Goal: Information Seeking & Learning: Learn about a topic

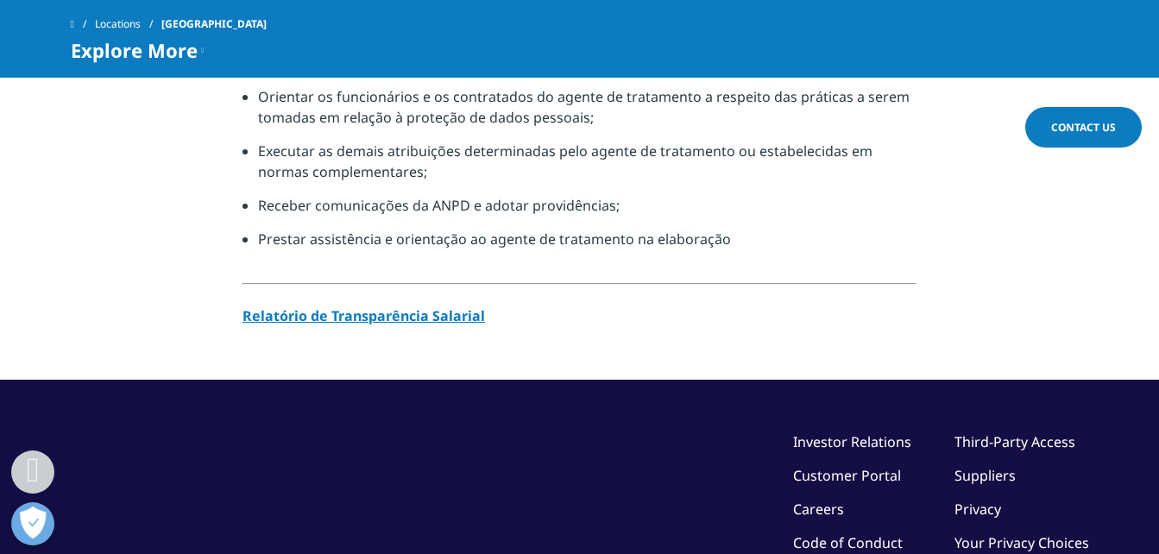
scroll to position [1640, 0]
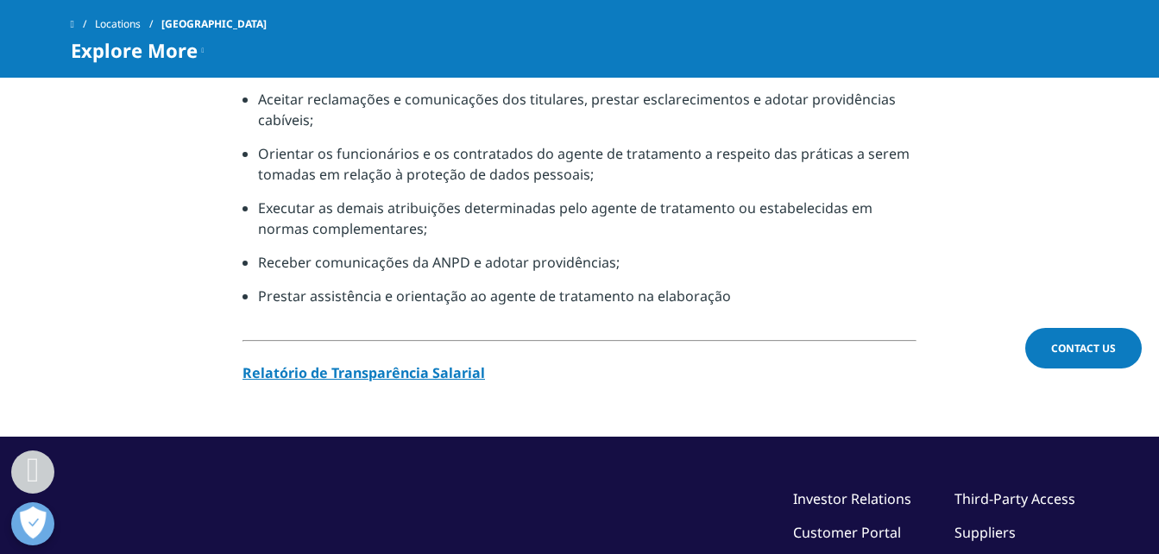
click at [434, 363] on strong "Relatório de Transparência Salarial" at bounding box center [363, 372] width 242 height 19
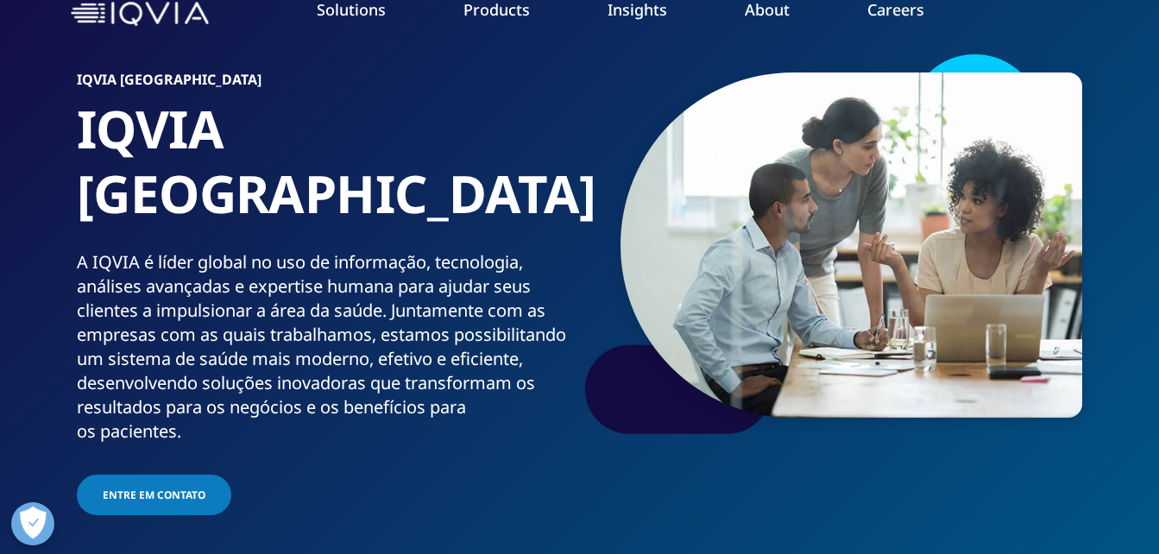
scroll to position [0, 0]
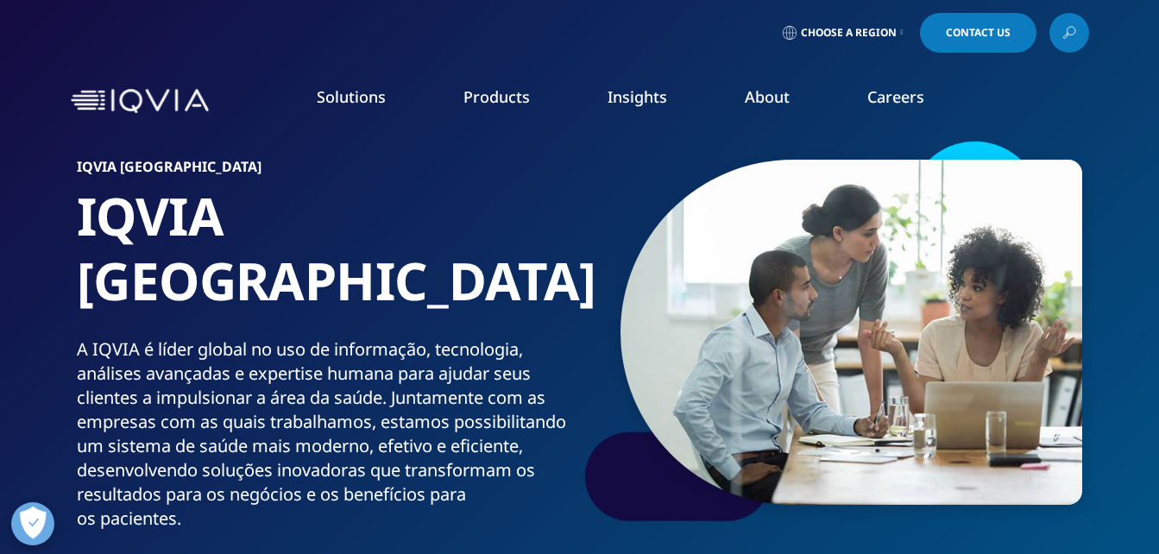
click at [893, 38] on span "Choose a Region" at bounding box center [849, 33] width 96 height 14
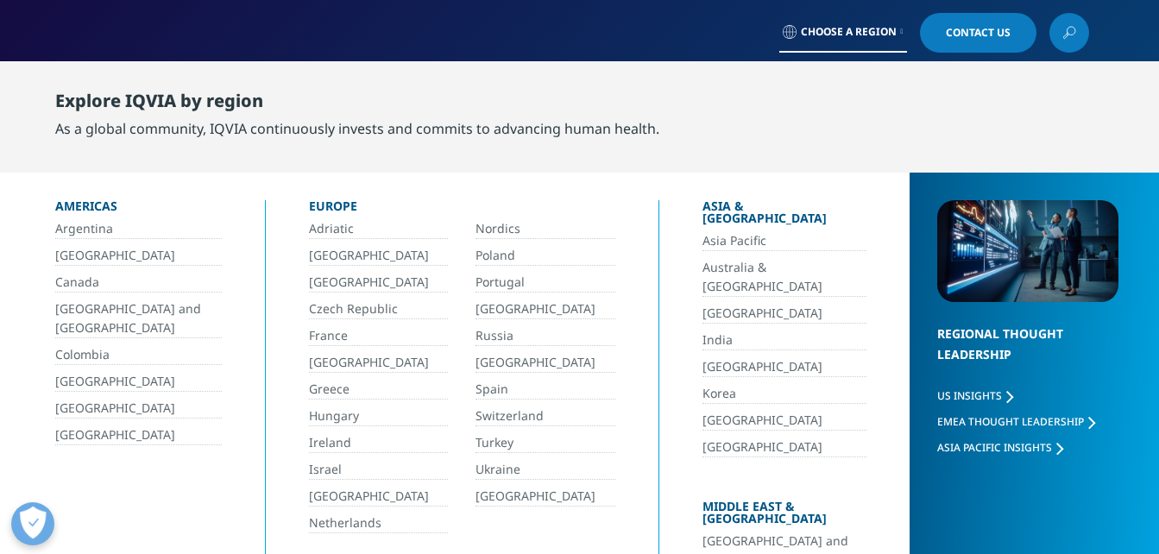
click at [69, 260] on link "[GEOGRAPHIC_DATA]" at bounding box center [138, 256] width 167 height 20
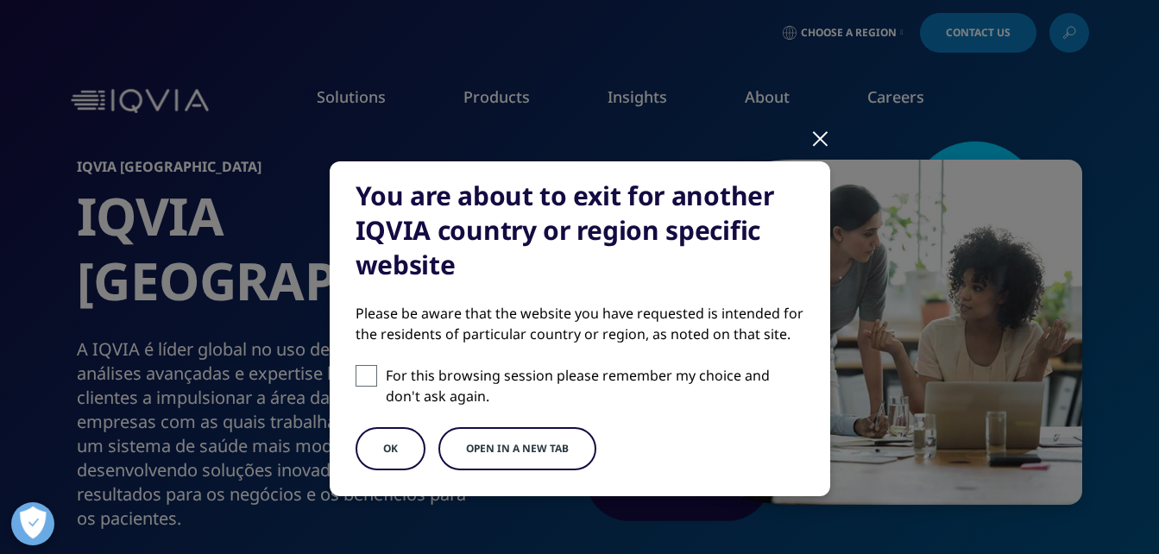
click at [382, 442] on button "OK" at bounding box center [391, 448] width 70 height 43
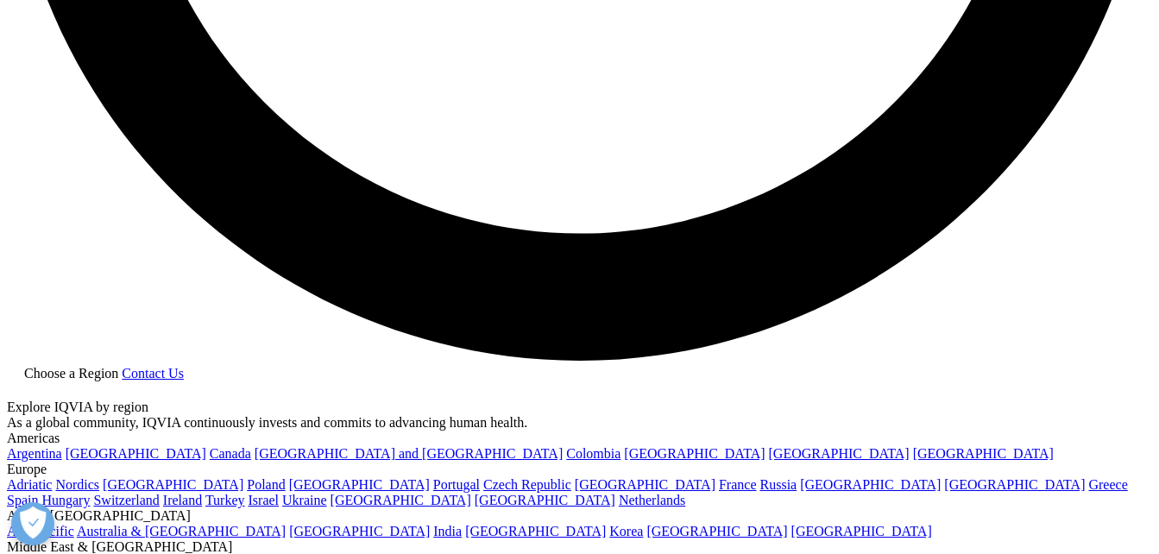
scroll to position [3193, 0]
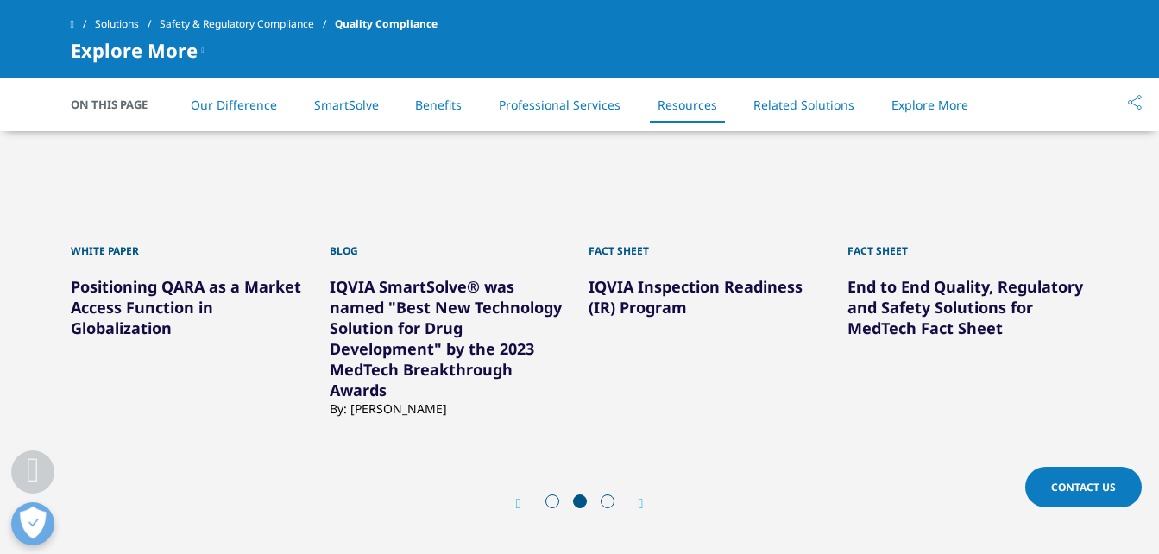
click at [640, 505] on icon "Next slide" at bounding box center [641, 504] width 5 height 14
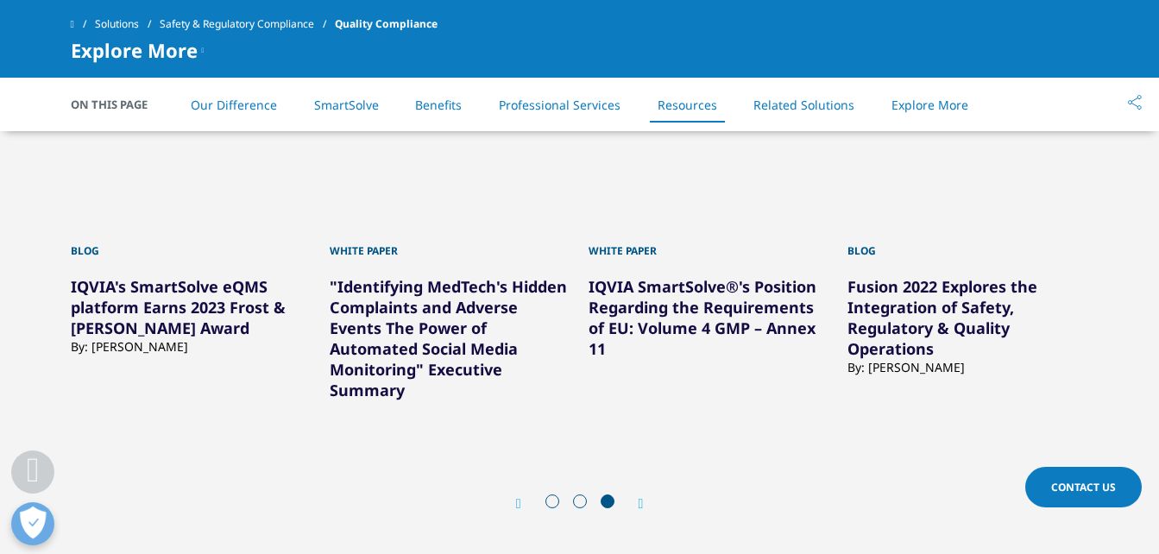
click at [640, 505] on icon "Next slide" at bounding box center [641, 504] width 5 height 14
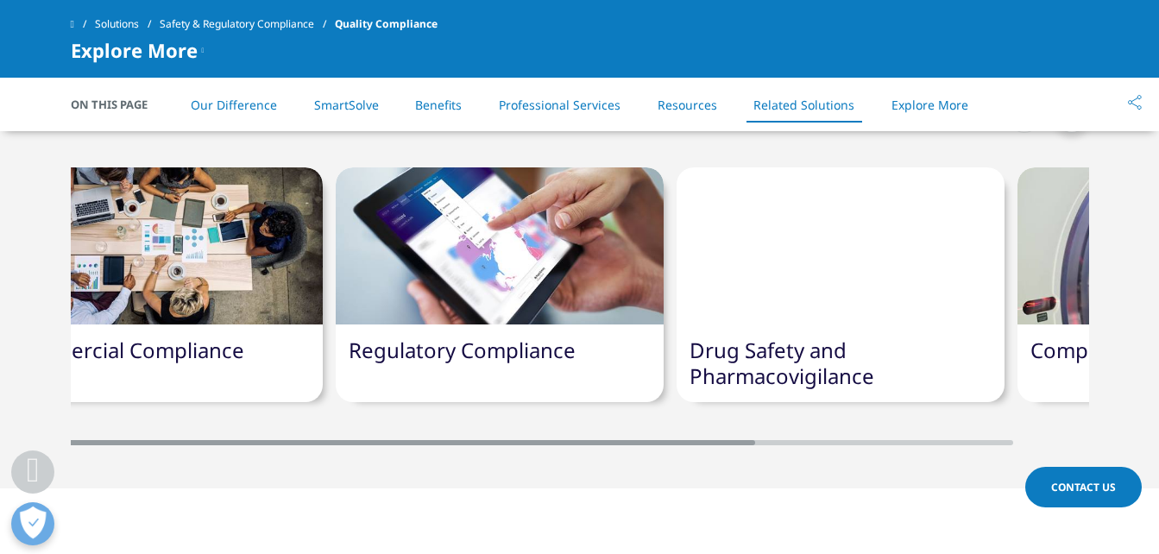
scroll to position [0, 0]
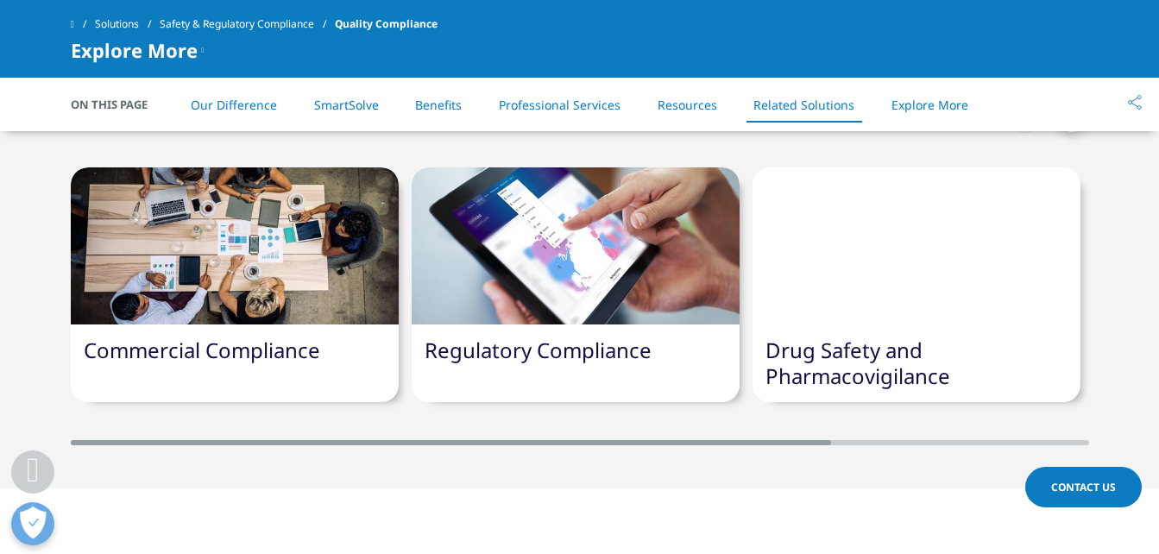
drag, startPoint x: 642, startPoint y: 446, endPoint x: 444, endPoint y: 435, distance: 198.8
click at [444, 435] on div "Commercial Compliance Regulatory Compliance Drug Safety and Pharmacovigilance" at bounding box center [580, 289] width 1018 height 312
